Goal: Task Accomplishment & Management: Use online tool/utility

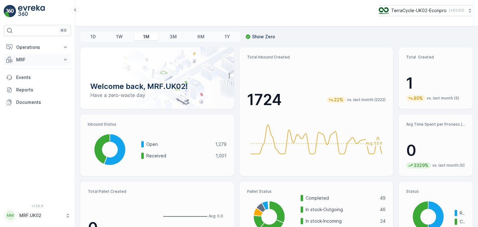
click at [66, 59] on icon at bounding box center [65, 60] width 6 height 6
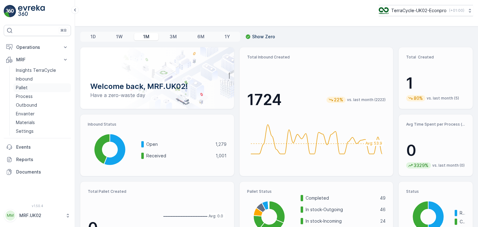
click at [26, 86] on p "Pallet" at bounding box center [22, 88] width 12 height 6
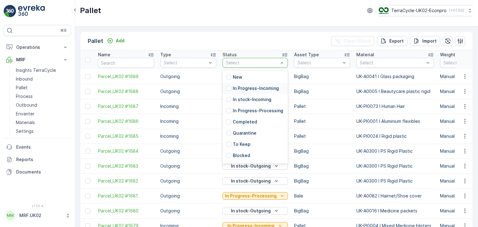
click at [250, 88] on p "In Progress-Incoming" at bounding box center [256, 88] width 46 height 6
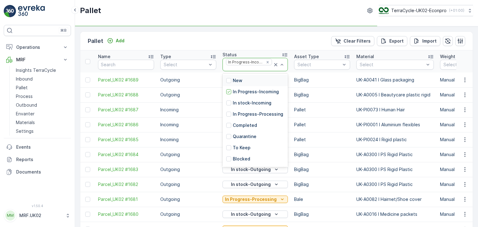
click at [280, 61] on div at bounding box center [279, 64] width 12 height 13
click at [257, 222] on td "In Progress-Incoming" at bounding box center [256, 229] width 72 height 15
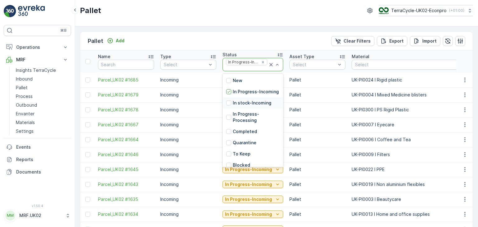
click at [256, 106] on p "In stock-Incoming" at bounding box center [252, 103] width 39 height 6
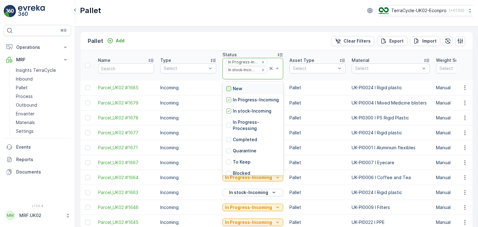
click at [230, 86] on div at bounding box center [228, 88] width 5 height 5
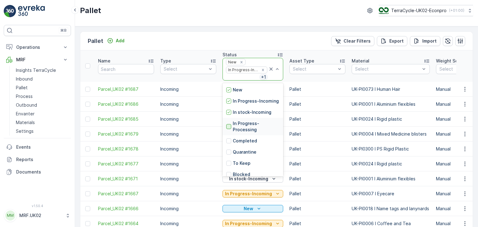
click at [229, 129] on div at bounding box center [228, 126] width 5 height 5
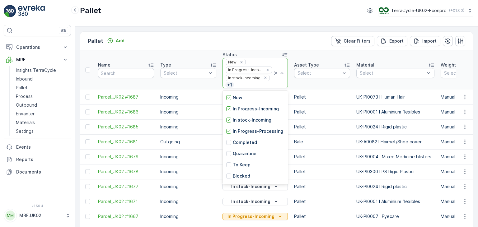
drag, startPoint x: 285, startPoint y: 111, endPoint x: 286, endPoint y: 167, distance: 56.1
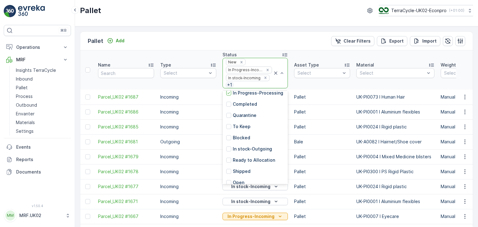
scroll to position [50, 0]
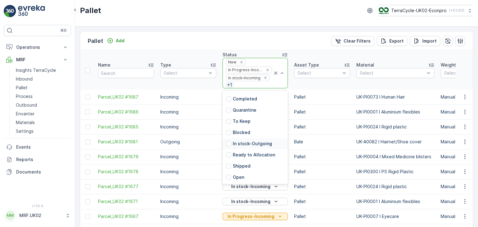
click at [257, 144] on p "In stock-Outgoing" at bounding box center [252, 144] width 39 height 6
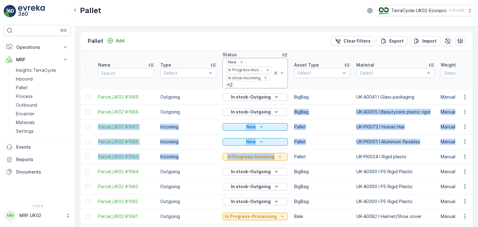
drag, startPoint x: 285, startPoint y: 114, endPoint x: 287, endPoint y: 163, distance: 48.9
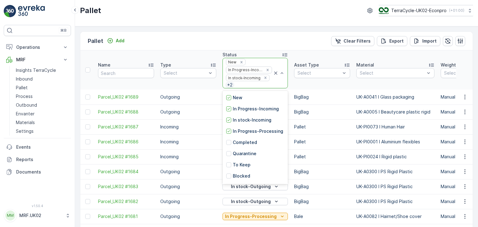
scroll to position [50, 0]
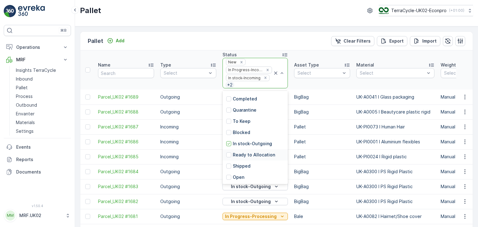
click at [268, 153] on p "Ready to Allocation" at bounding box center [254, 155] width 42 height 6
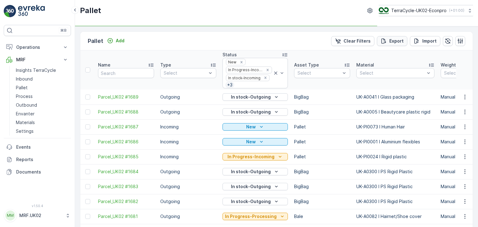
click at [390, 39] on p "Export" at bounding box center [397, 41] width 14 height 6
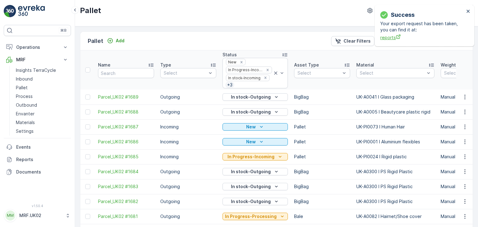
click at [389, 38] on span "reports" at bounding box center [423, 37] width 84 height 7
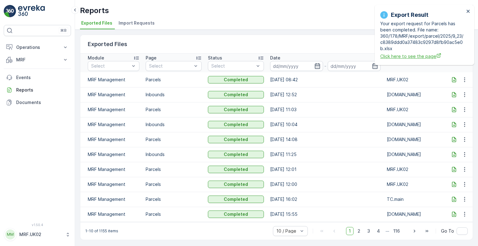
click at [323, 58] on span "Click here to see the page" at bounding box center [423, 56] width 84 height 7
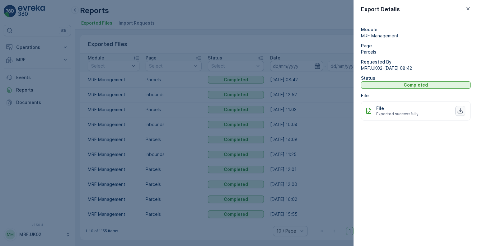
click at [464, 109] on button "button" at bounding box center [461, 111] width 10 height 10
